Goal: Feedback & Contribution: Leave review/rating

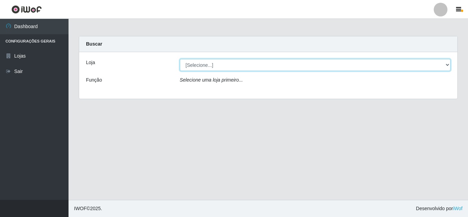
click at [283, 65] on select "[Selecione...] Rede Compras Supermercados - LOJA 5" at bounding box center [315, 65] width 271 height 12
select select "397"
click at [180, 59] on select "[Selecione...] Rede Compras Supermercados - LOJA 5" at bounding box center [315, 65] width 271 height 12
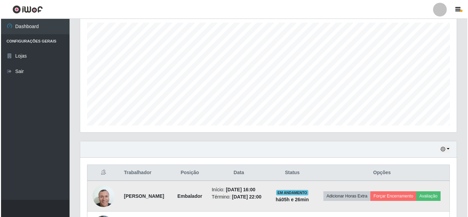
scroll to position [206, 0]
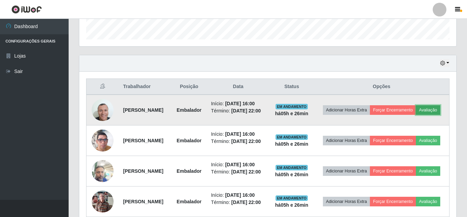
click at [416, 115] on button "Avaliação" at bounding box center [428, 110] width 24 height 10
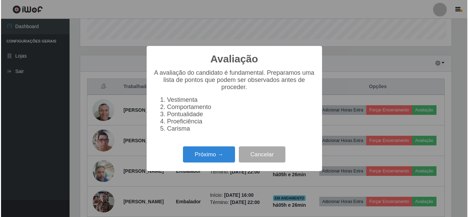
scroll to position [142, 373]
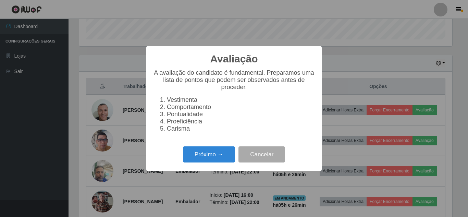
click at [211, 150] on div "Próximo → Cancelar" at bounding box center [234, 155] width 162 height 20
click at [213, 155] on button "Próximo →" at bounding box center [209, 154] width 52 height 16
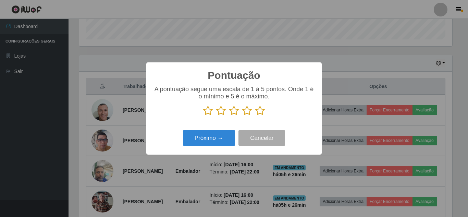
scroll to position [342767, 342536]
click at [270, 112] on p at bounding box center [234, 111] width 162 height 10
click at [265, 109] on icon at bounding box center [260, 111] width 10 height 10
click at [255, 116] on input "radio" at bounding box center [255, 116] width 0 height 0
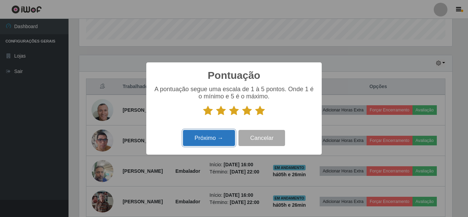
click at [225, 135] on button "Próximo →" at bounding box center [209, 138] width 52 height 16
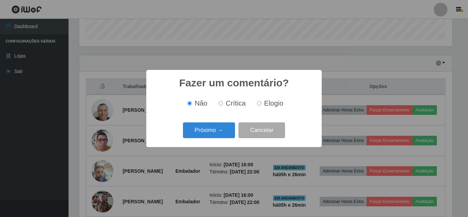
click at [271, 105] on span "Elogio" at bounding box center [273, 103] width 19 height 8
click at [262, 105] on input "Elogio" at bounding box center [259, 103] width 4 height 4
radio input "true"
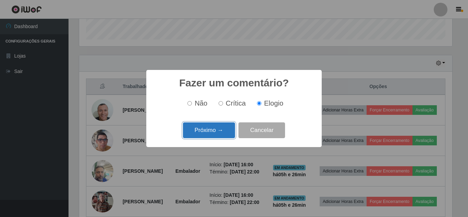
click at [218, 130] on button "Próximo →" at bounding box center [209, 130] width 52 height 16
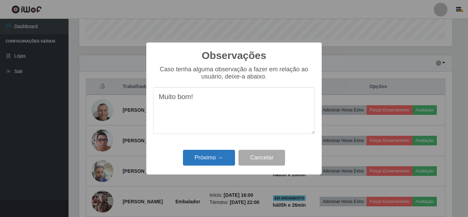
type textarea "Muito bom!"
click at [206, 158] on button "Próximo →" at bounding box center [209, 158] width 52 height 16
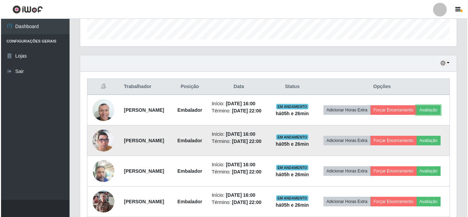
scroll to position [142, 377]
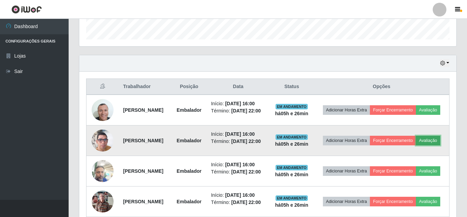
click at [416, 145] on button "Avaliação" at bounding box center [428, 141] width 24 height 10
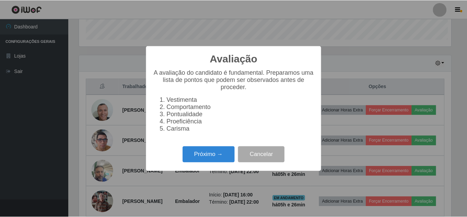
scroll to position [142, 373]
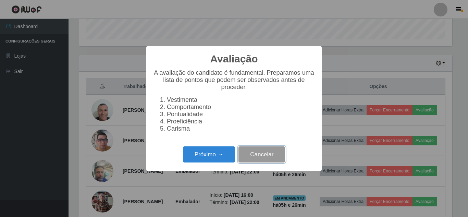
click at [265, 158] on button "Cancelar" at bounding box center [262, 154] width 47 height 16
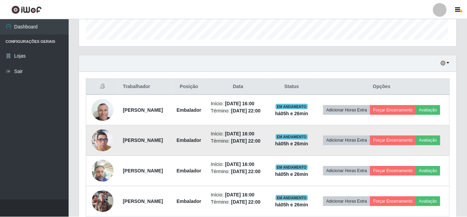
scroll to position [142, 377]
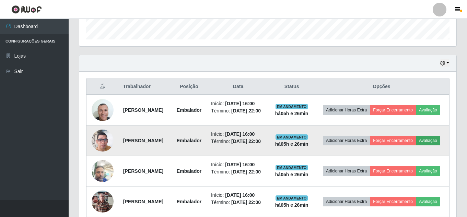
drag, startPoint x: 402, startPoint y: 169, endPoint x: 391, endPoint y: 166, distance: 11.7
click at [401, 156] on td "Adicionar Horas Extra Forçar Encerramento Avaliação" at bounding box center [381, 141] width 135 height 31
click at [416, 145] on button "Avaliação" at bounding box center [428, 141] width 24 height 10
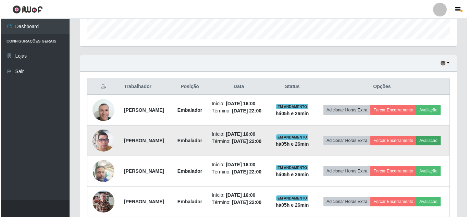
scroll to position [142, 373]
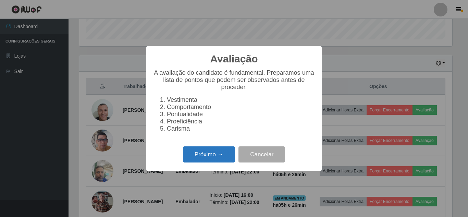
click at [235, 161] on button "Próximo →" at bounding box center [209, 154] width 52 height 16
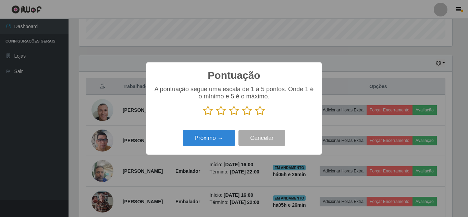
click at [264, 107] on icon at bounding box center [260, 111] width 10 height 10
click at [255, 116] on input "radio" at bounding box center [255, 116] width 0 height 0
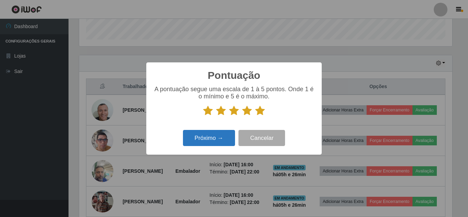
drag, startPoint x: 198, startPoint y: 127, endPoint x: 200, endPoint y: 136, distance: 9.4
click at [198, 131] on div "Pontuação × A pontuação segue uma escala de 1 à 5 pontos. Onde 1 é o mínimo e 5…" at bounding box center [234, 108] width 176 height 92
click at [200, 136] on button "Próximo →" at bounding box center [209, 138] width 52 height 16
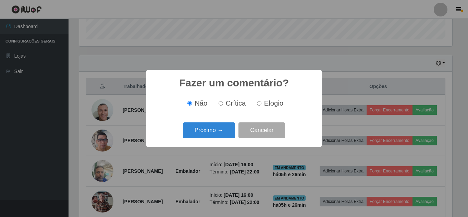
drag, startPoint x: 247, startPoint y: 106, endPoint x: 271, endPoint y: 99, distance: 24.6
click at [253, 106] on div "Não Crítica Elogio" at bounding box center [234, 103] width 162 height 8
click at [271, 99] on span "Elogio" at bounding box center [273, 103] width 19 height 8
click at [262, 101] on input "Elogio" at bounding box center [259, 103] width 4 height 4
radio input "true"
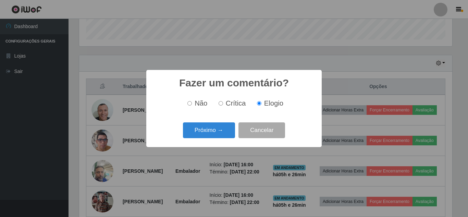
click at [270, 106] on span "Elogio" at bounding box center [273, 103] width 19 height 8
click at [262, 106] on input "Elogio" at bounding box center [259, 103] width 4 height 4
click at [221, 127] on button "Próximo →" at bounding box center [209, 130] width 52 height 16
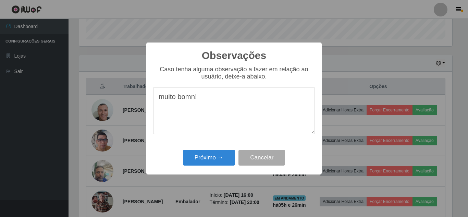
click at [195, 102] on textarea "muito bomn!" at bounding box center [234, 110] width 162 height 47
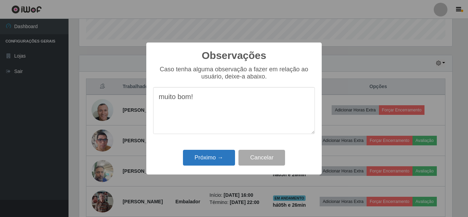
type textarea "muito bom!"
click at [206, 162] on button "Próximo →" at bounding box center [209, 158] width 52 height 16
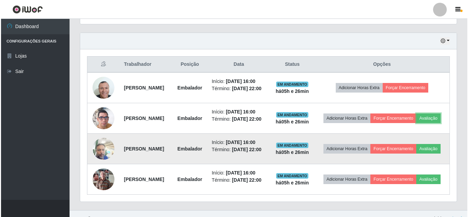
scroll to position [240, 0]
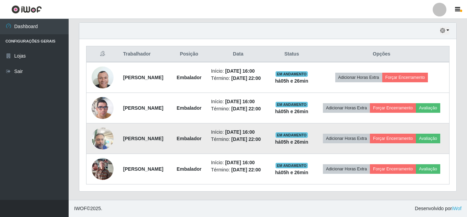
click at [387, 154] on td "Adicionar Horas Extra Forçar Encerramento Avaliação" at bounding box center [381, 138] width 135 height 31
click at [416, 143] on button "Avaliação" at bounding box center [428, 139] width 24 height 10
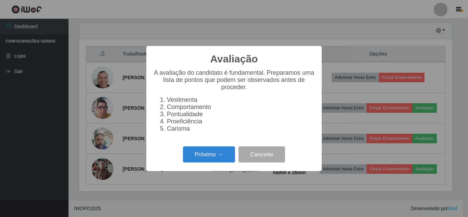
scroll to position [142, 373]
click at [210, 160] on button "Próximo →" at bounding box center [209, 154] width 52 height 16
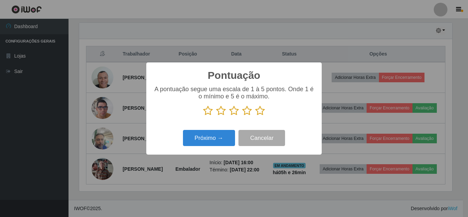
click at [260, 114] on icon at bounding box center [260, 111] width 10 height 10
click at [255, 116] on input "radio" at bounding box center [255, 116] width 0 height 0
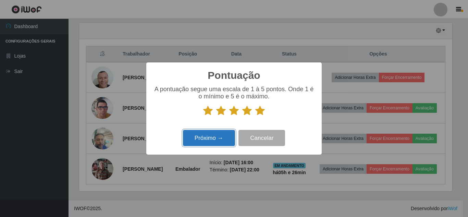
click at [218, 142] on button "Próximo →" at bounding box center [209, 138] width 52 height 16
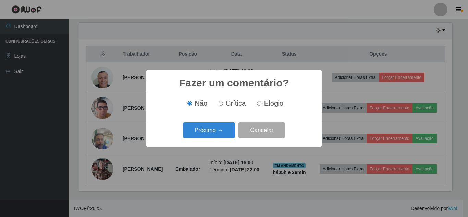
click at [268, 105] on span "Elogio" at bounding box center [273, 103] width 19 height 8
click at [262, 105] on input "Elogio" at bounding box center [259, 103] width 4 height 4
radio input "true"
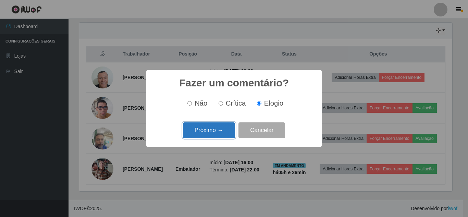
click at [218, 126] on button "Próximo →" at bounding box center [209, 130] width 52 height 16
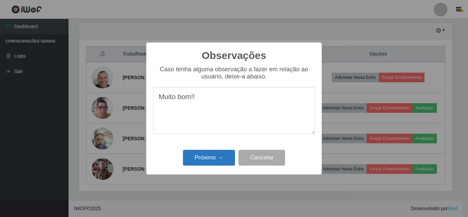
type textarea "Muito bom!!"
click at [203, 163] on button "Próximo →" at bounding box center [209, 158] width 52 height 16
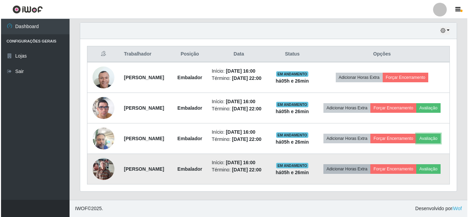
scroll to position [0, 0]
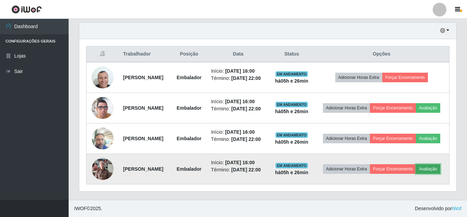
click at [416, 174] on button "Avaliação" at bounding box center [428, 169] width 24 height 10
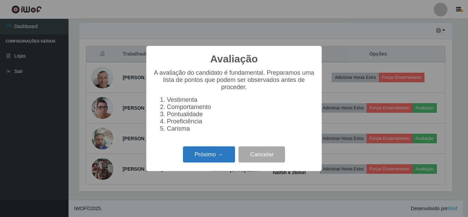
click at [203, 159] on button "Próximo →" at bounding box center [209, 154] width 52 height 16
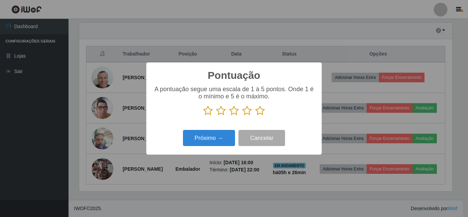
click at [257, 112] on icon at bounding box center [260, 111] width 10 height 10
click at [255, 116] on input "radio" at bounding box center [255, 116] width 0 height 0
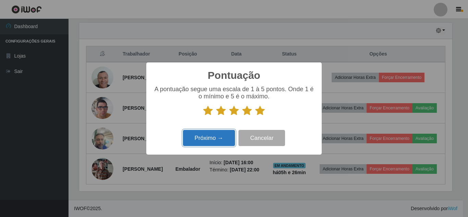
click at [215, 138] on button "Próximo →" at bounding box center [209, 138] width 52 height 16
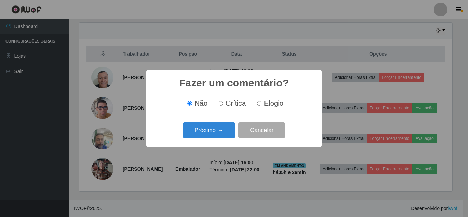
click at [254, 105] on label "Elogio" at bounding box center [268, 103] width 29 height 8
click at [257, 105] on input "Elogio" at bounding box center [259, 103] width 4 height 4
radio input "true"
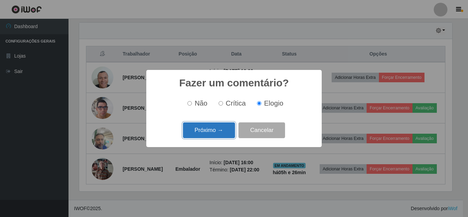
click at [222, 129] on button "Próximo →" at bounding box center [209, 130] width 52 height 16
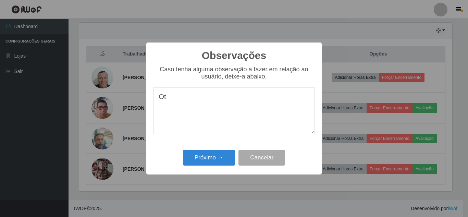
type textarea "O"
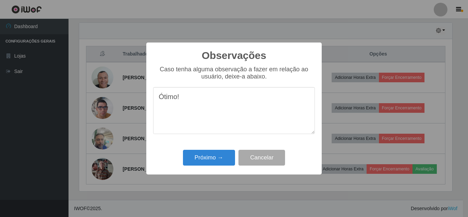
type textarea "Ótimo!"
drag, startPoint x: 199, startPoint y: 144, endPoint x: 199, endPoint y: 151, distance: 7.6
click at [199, 146] on div "Observações × Caso tenha alguma observação a fazer em relação ao usuário, deixe…" at bounding box center [234, 109] width 176 height 132
click at [199, 153] on button "Próximo →" at bounding box center [209, 158] width 52 height 16
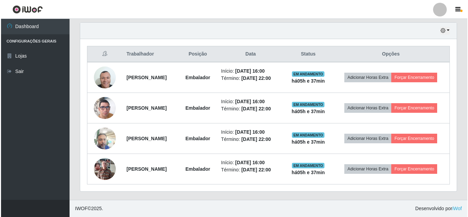
scroll to position [259, 0]
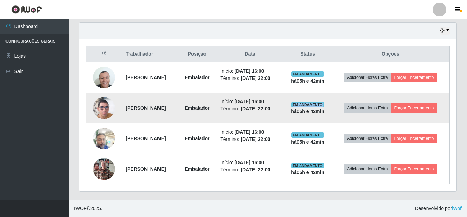
drag, startPoint x: 318, startPoint y: 87, endPoint x: 346, endPoint y: 90, distance: 28.6
click at [324, 102] on span "EM ANDAMENTO" at bounding box center [307, 104] width 33 height 5
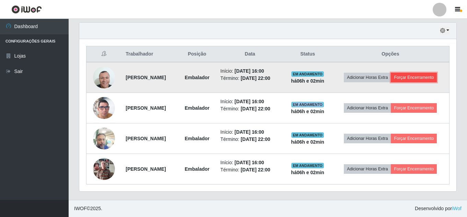
click at [415, 73] on button "Forçar Encerramento" at bounding box center [414, 78] width 46 height 10
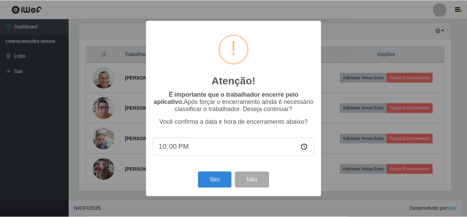
scroll to position [142, 373]
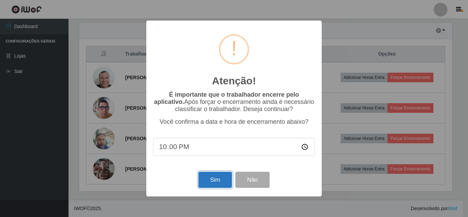
click at [219, 184] on button "Sim" at bounding box center [215, 180] width 33 height 16
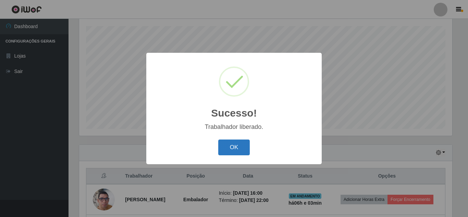
click at [246, 141] on button "OK" at bounding box center [234, 148] width 32 height 16
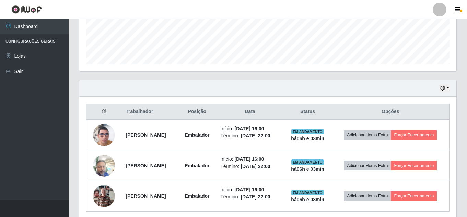
scroll to position [185, 0]
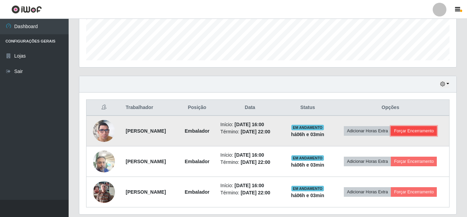
click at [432, 129] on button "Forçar Encerramento" at bounding box center [414, 131] width 46 height 10
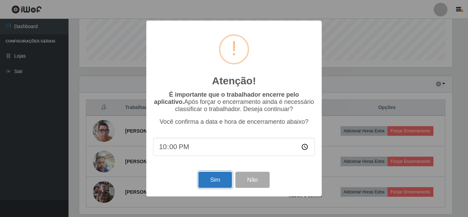
click at [209, 181] on button "Sim" at bounding box center [215, 180] width 33 height 16
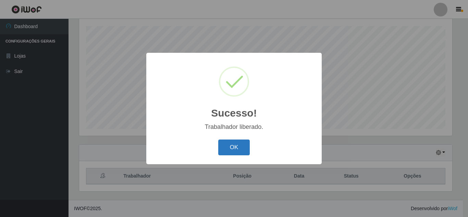
drag, startPoint x: 235, startPoint y: 150, endPoint x: 238, endPoint y: 146, distance: 4.6
click at [235, 150] on button "OK" at bounding box center [234, 148] width 32 height 16
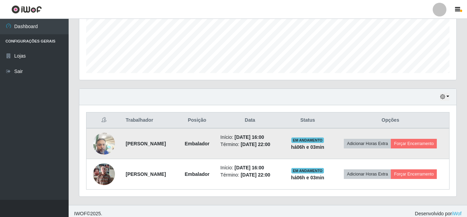
scroll to position [177, 0]
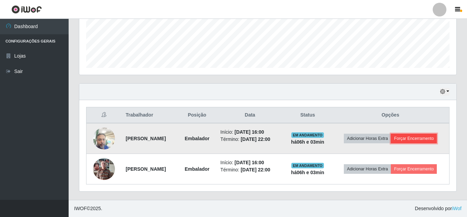
click at [416, 141] on button "Forçar Encerramento" at bounding box center [414, 139] width 46 height 10
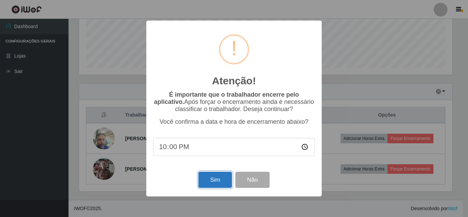
click at [213, 182] on button "Sim" at bounding box center [215, 180] width 33 height 16
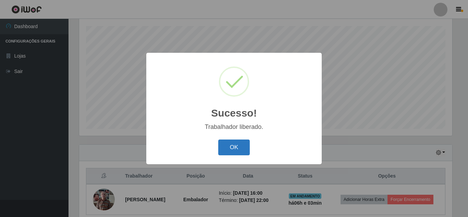
click at [240, 143] on button "OK" at bounding box center [234, 148] width 32 height 16
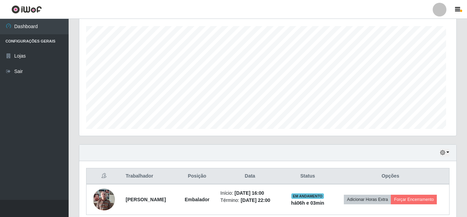
scroll to position [142, 377]
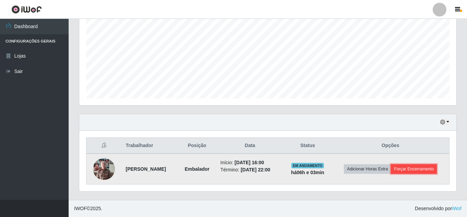
click at [413, 168] on button "Forçar Encerramento" at bounding box center [414, 169] width 46 height 10
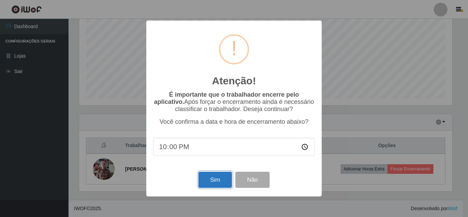
click at [211, 186] on button "Sim" at bounding box center [215, 180] width 33 height 16
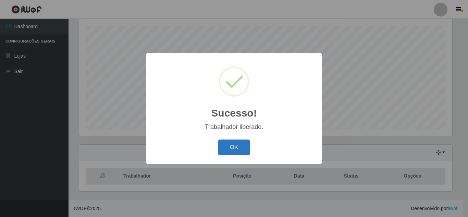
click at [242, 153] on button "OK" at bounding box center [234, 148] width 32 height 16
